Goal: Contribute content: Add original content to the website for others to see

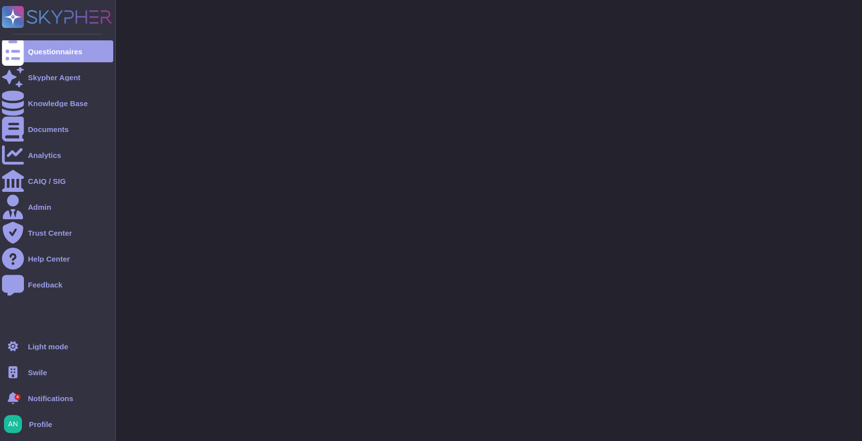
click at [55, 382] on div "Swile" at bounding box center [57, 373] width 111 height 22
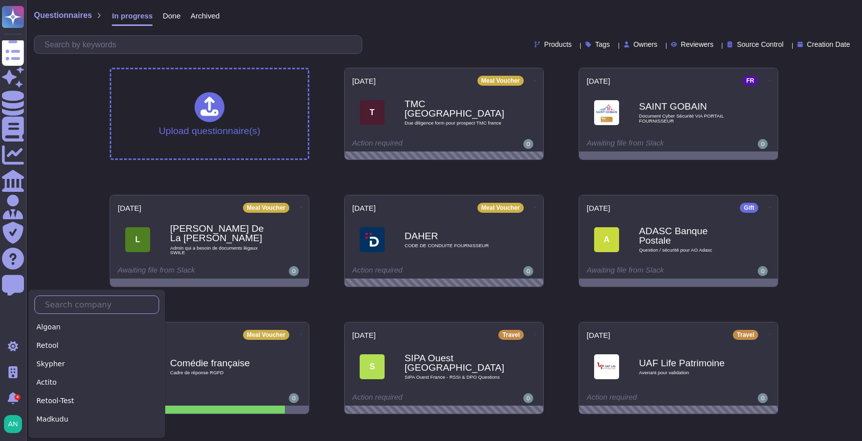
click at [86, 302] on input "text" at bounding box center [99, 304] width 119 height 17
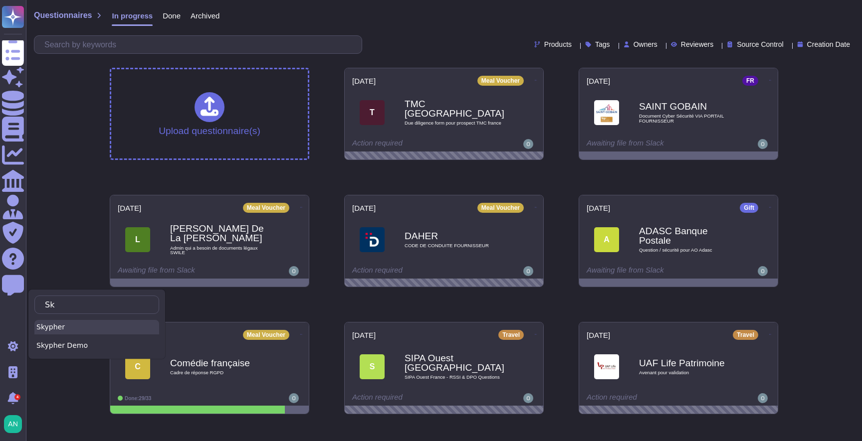
type input "Sk"
click at [71, 330] on div "Skypher" at bounding box center [96, 327] width 125 height 14
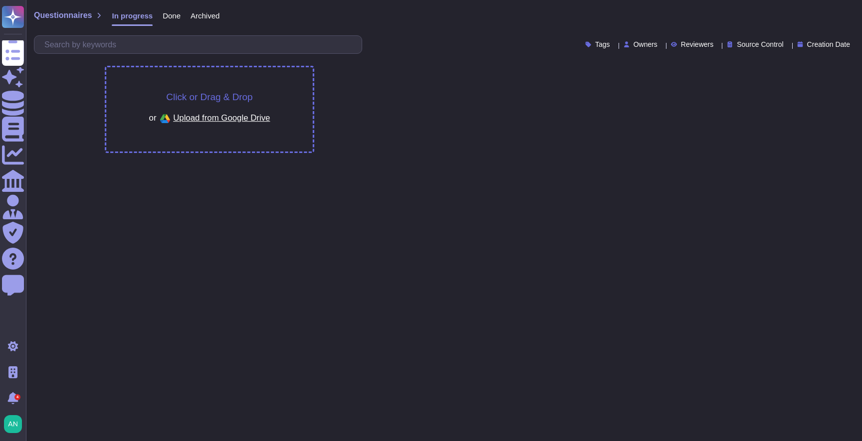
click at [302, 116] on div "Click or Drag & Drop or Upload from Google Drive" at bounding box center [209, 109] width 206 height 84
click at [298, 120] on div "Click or Drag & Drop or Upload from Google Drive" at bounding box center [209, 109] width 206 height 84
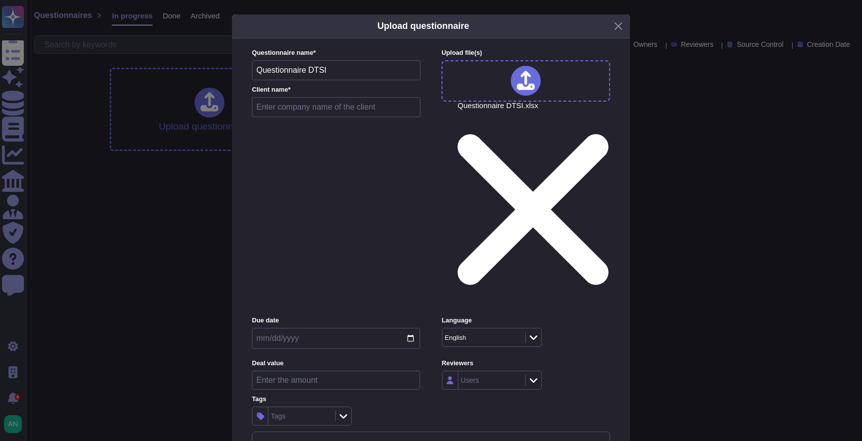
click at [320, 117] on input "text" at bounding box center [336, 107] width 169 height 20
type input "test before"
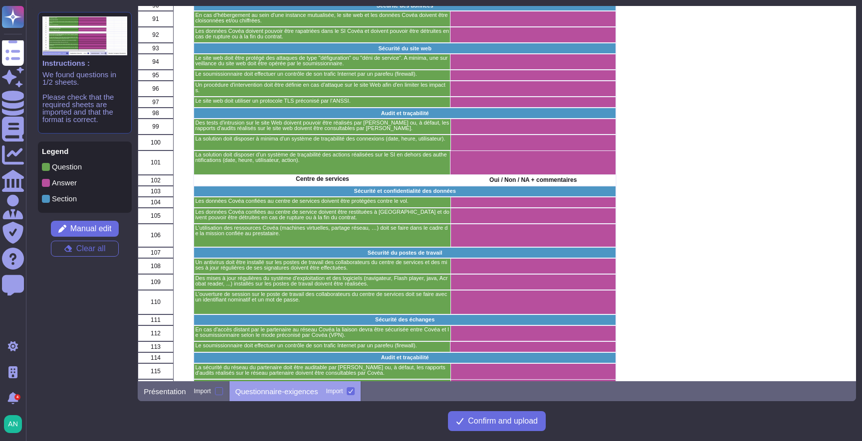
scroll to position [2486, 0]
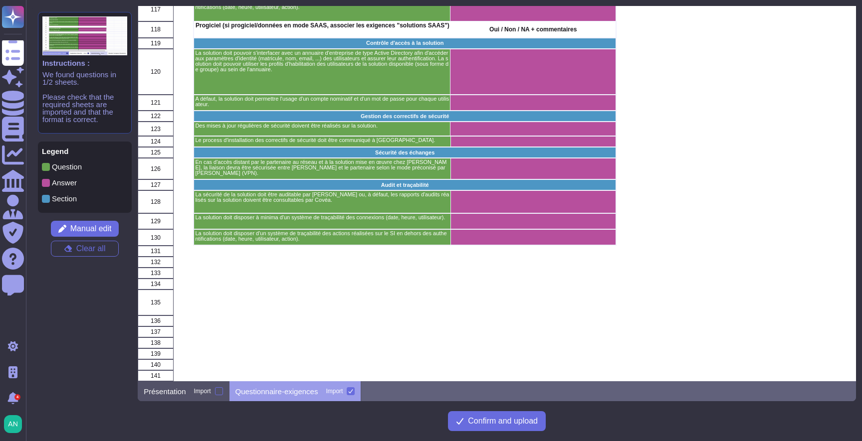
click at [187, 393] on div "Présentation Import" at bounding box center [183, 392] width 91 height 20
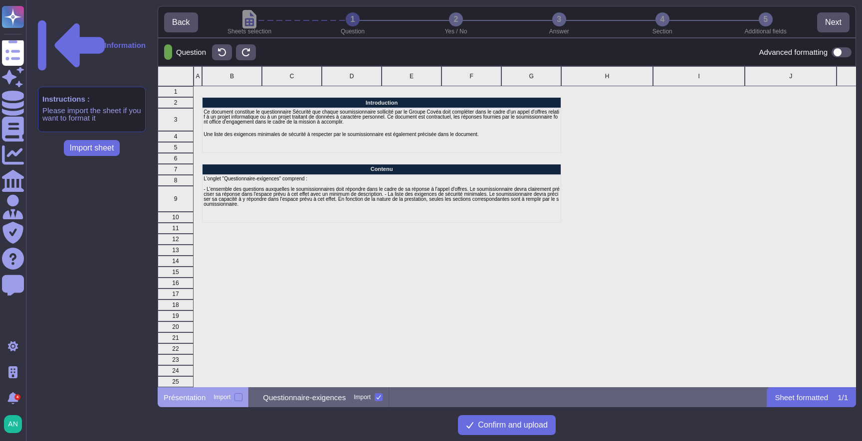
scroll to position [321, 698]
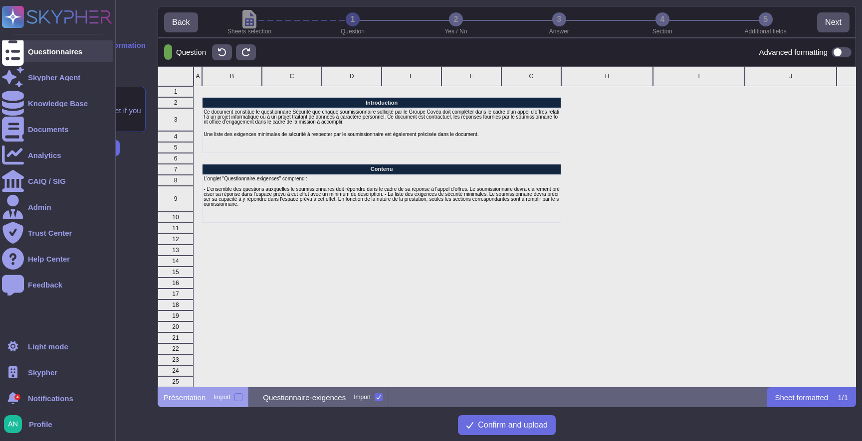
click at [35, 58] on div "Questionnaires" at bounding box center [57, 51] width 111 height 22
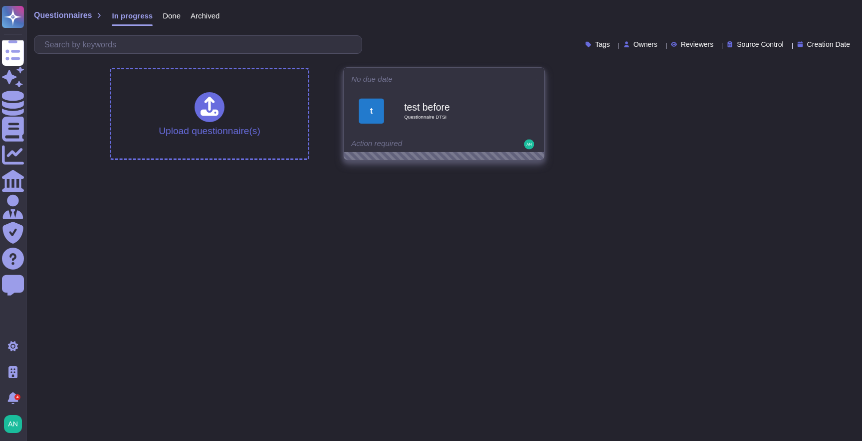
click at [536, 79] on icon at bounding box center [537, 80] width 2 height 2
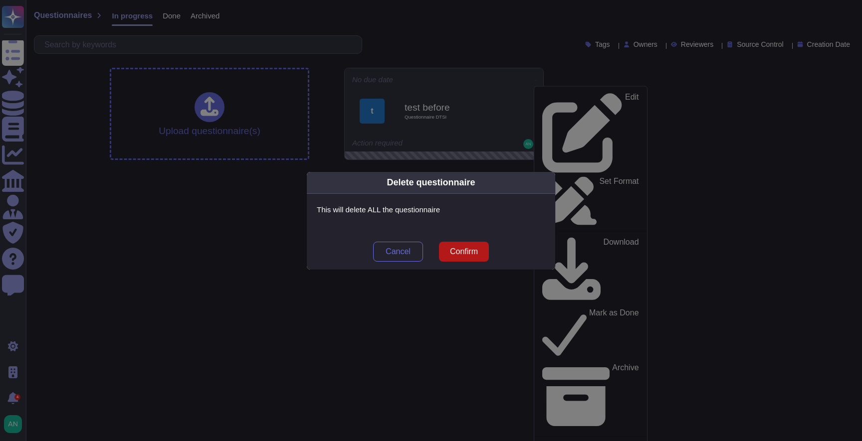
click at [460, 256] on button "Confirm" at bounding box center [464, 252] width 50 height 20
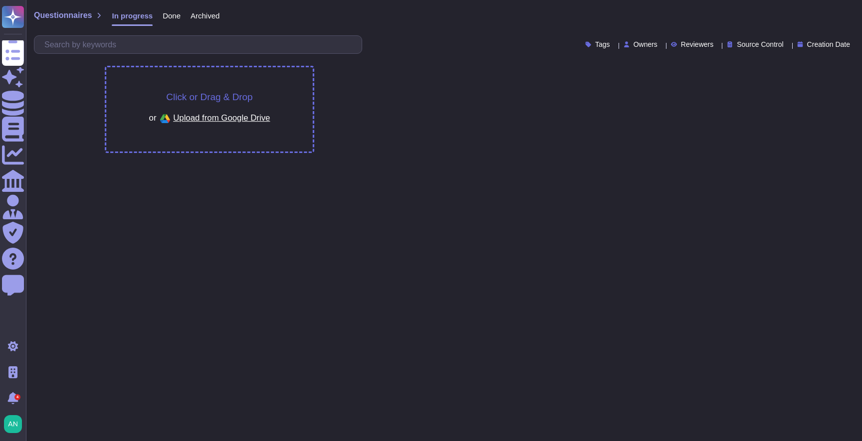
click at [288, 82] on div "Click or Drag & Drop or Upload from Google Drive" at bounding box center [209, 109] width 206 height 84
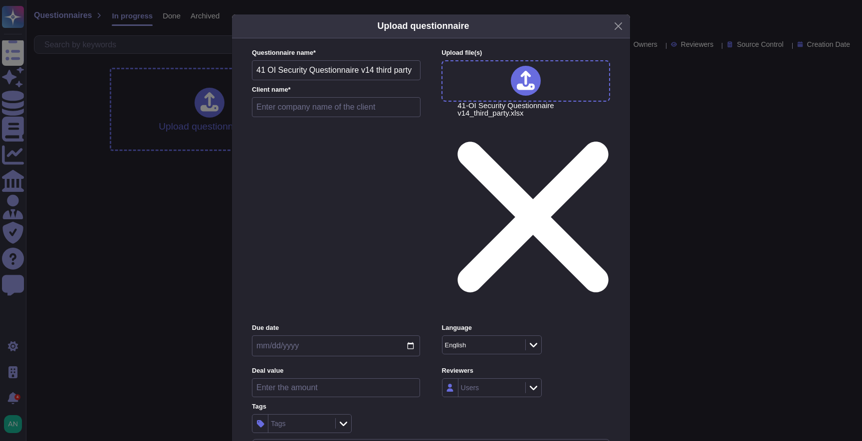
click at [330, 117] on input "text" at bounding box center [336, 107] width 169 height 20
type input "test before 2"
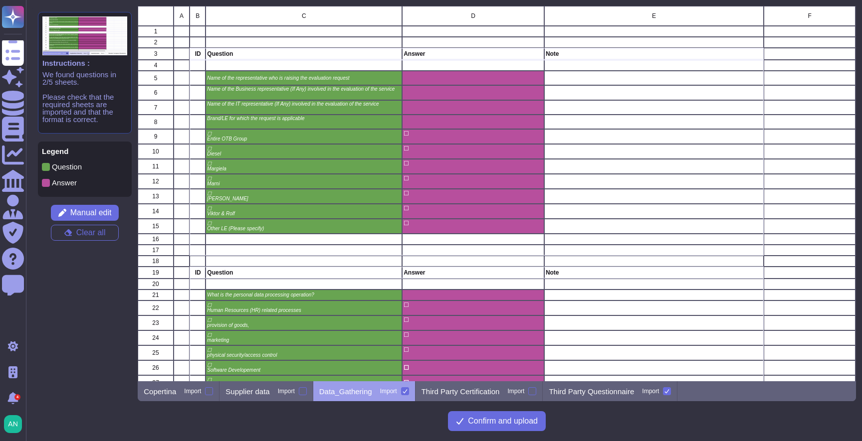
scroll to position [376, 718]
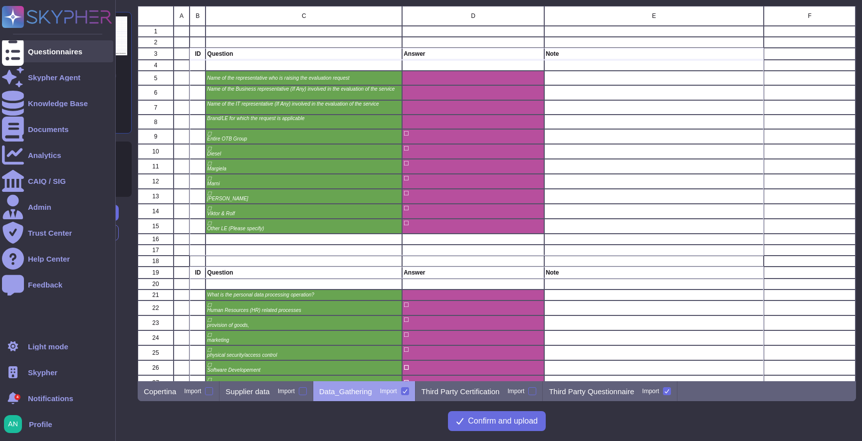
click at [22, 55] on div at bounding box center [13, 51] width 22 height 22
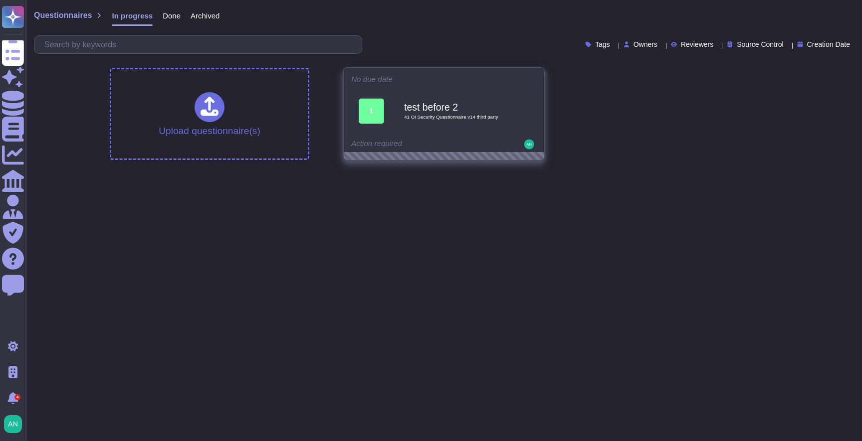
click at [536, 79] on icon at bounding box center [537, 80] width 2 height 2
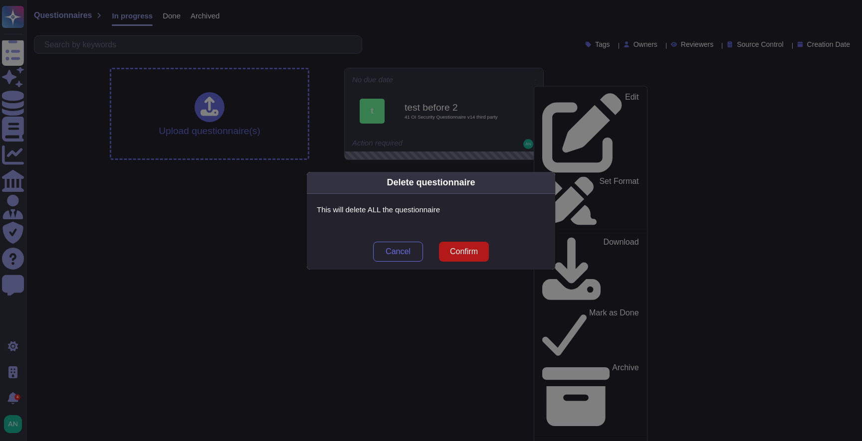
click at [469, 251] on span "Confirm" at bounding box center [464, 252] width 28 height 8
